Goal: Task Accomplishment & Management: Use online tool/utility

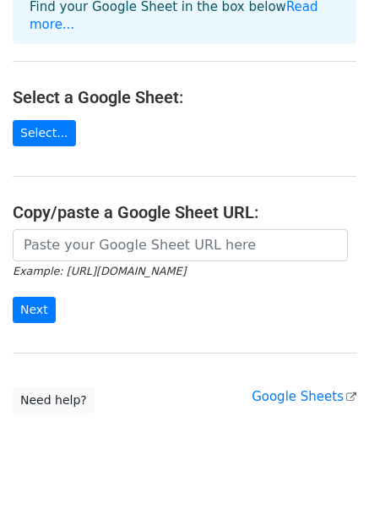
scroll to position [147, 0]
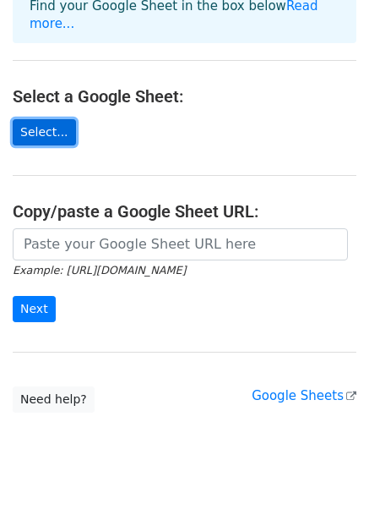
click at [41, 119] on link "Select..." at bounding box center [44, 132] width 63 height 26
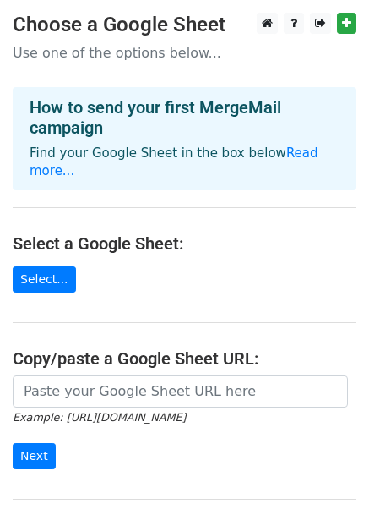
scroll to position [159, 0]
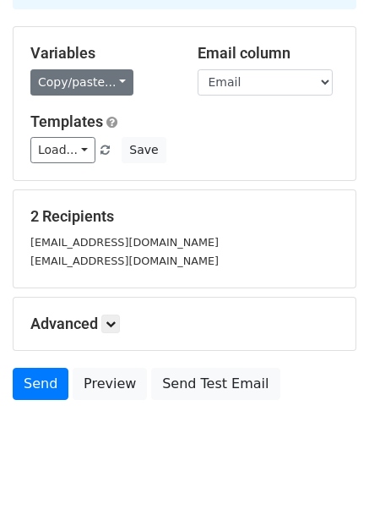
scroll to position [157, 0]
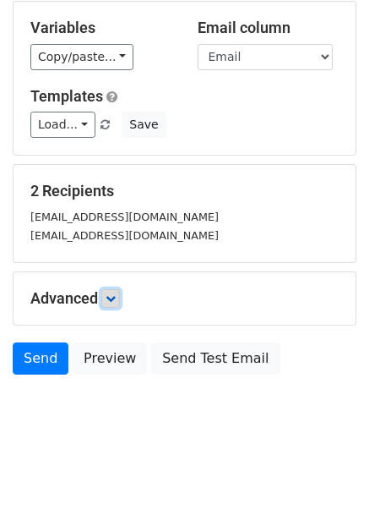
click at [110, 293] on icon at bounding box center [111, 298] width 10 height 10
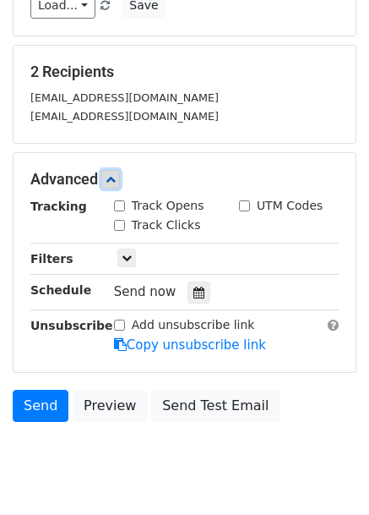
scroll to position [321, 0]
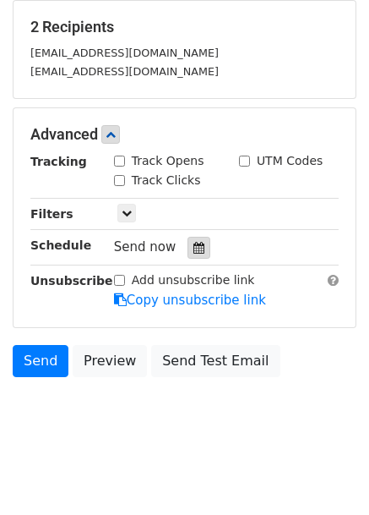
click at [194, 242] on icon at bounding box center [199, 248] width 11 height 12
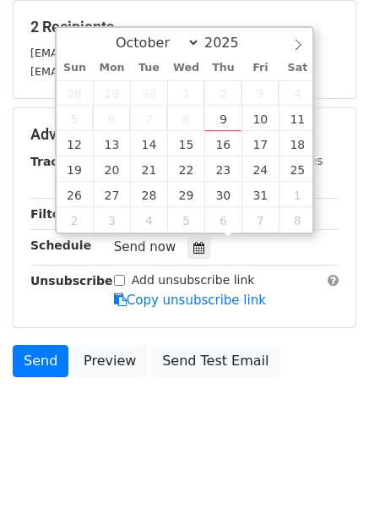
click at [225, 246] on div "Send now" at bounding box center [213, 247] width 199 height 23
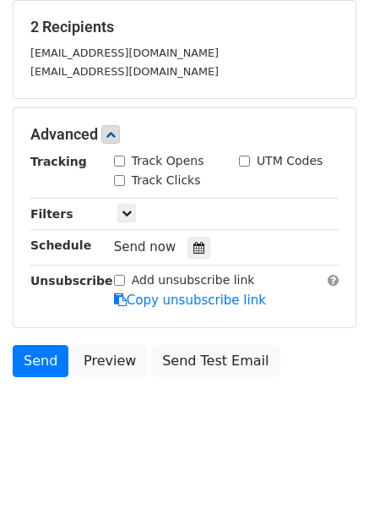
click at [281, 314] on div "Advanced Tracking Track Opens UTM Codes Track Clicks Filters Only include sprea…" at bounding box center [185, 217] width 342 height 219
click at [118, 275] on input "Add unsubscribe link" at bounding box center [119, 280] width 11 height 11
checkbox input "false"
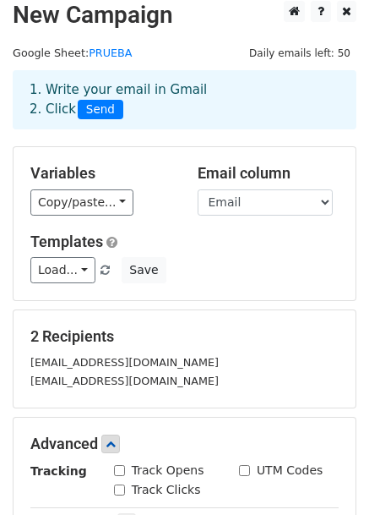
scroll to position [0, 0]
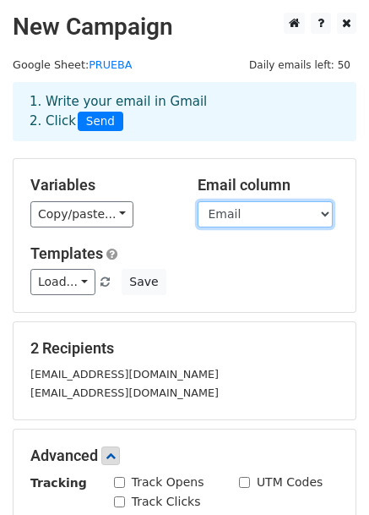
click at [249, 219] on select "Nombre Email" at bounding box center [265, 214] width 135 height 26
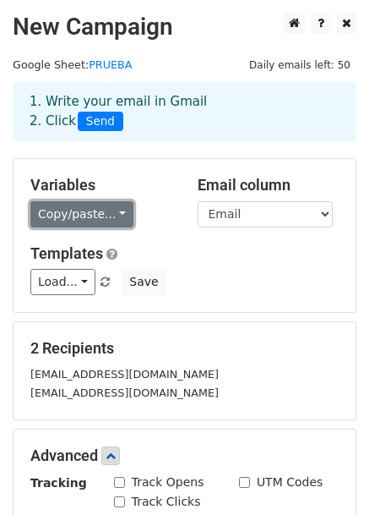
click at [83, 203] on link "Copy/paste..." at bounding box center [81, 214] width 103 height 26
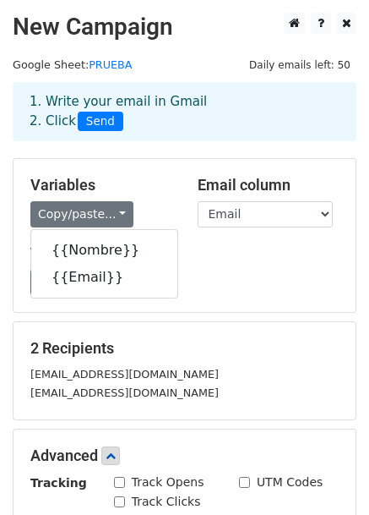
click at [163, 176] on h5 "Variables" at bounding box center [101, 185] width 142 height 19
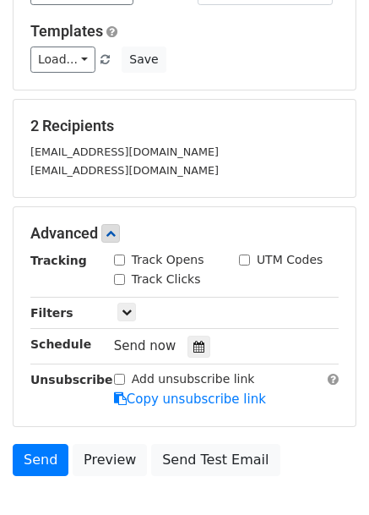
scroll to position [321, 0]
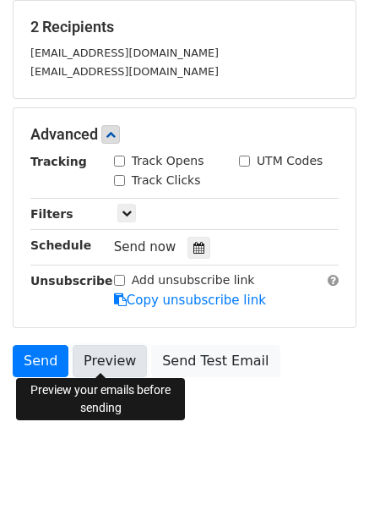
click at [110, 371] on link "Preview" at bounding box center [110, 361] width 74 height 32
